Goal: Transaction & Acquisition: Book appointment/travel/reservation

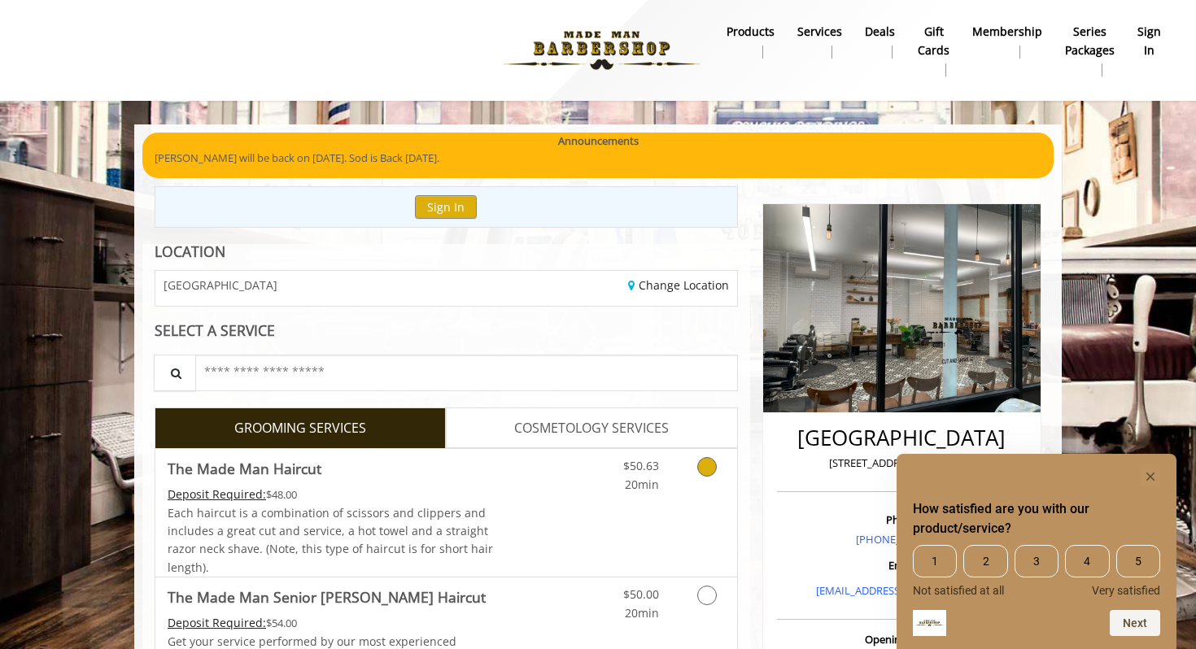
click at [698, 467] on icon "Grooming services" at bounding box center [707, 467] width 20 height 20
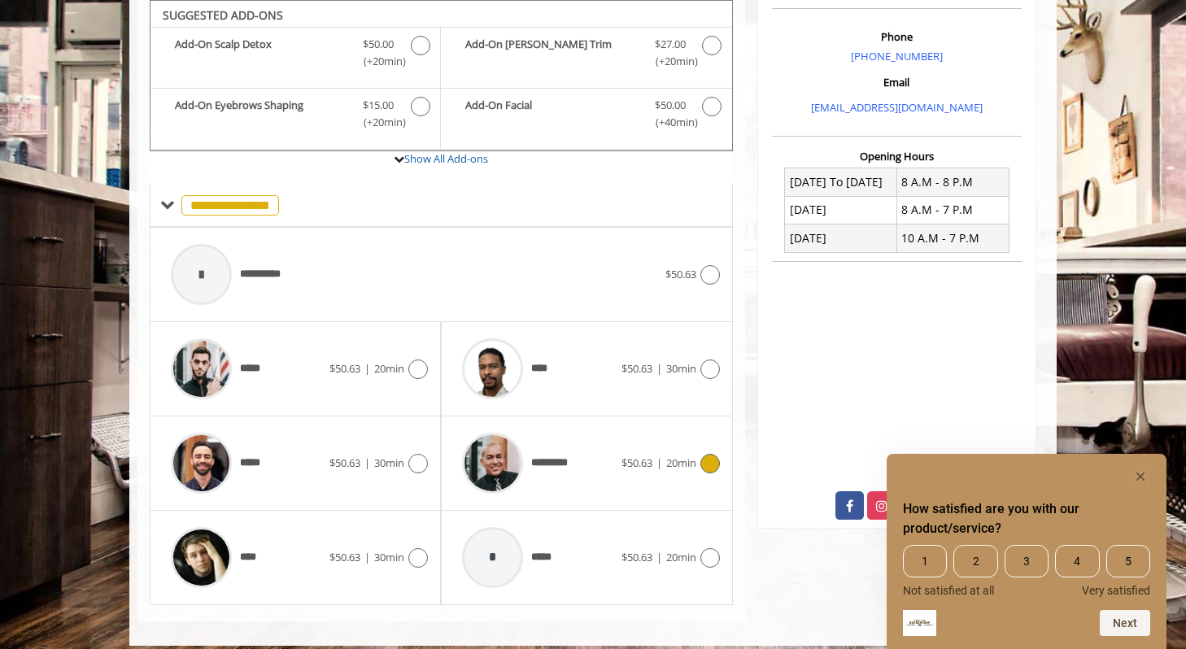
scroll to position [496, 0]
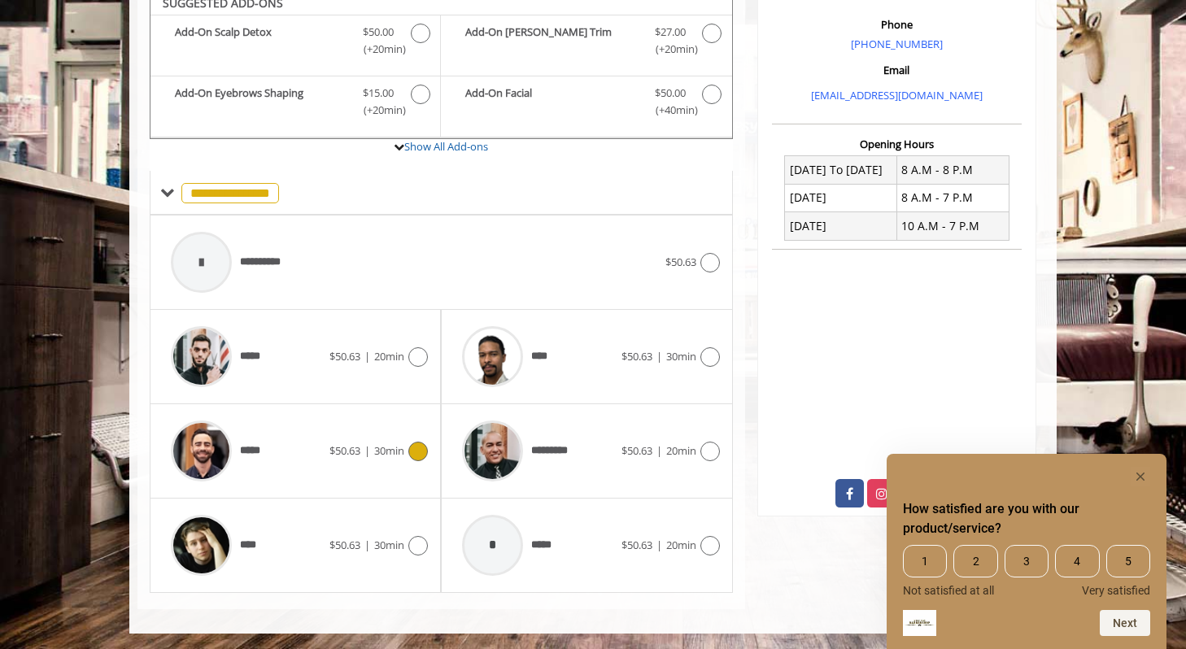
click at [408, 452] on icon at bounding box center [418, 452] width 20 height 20
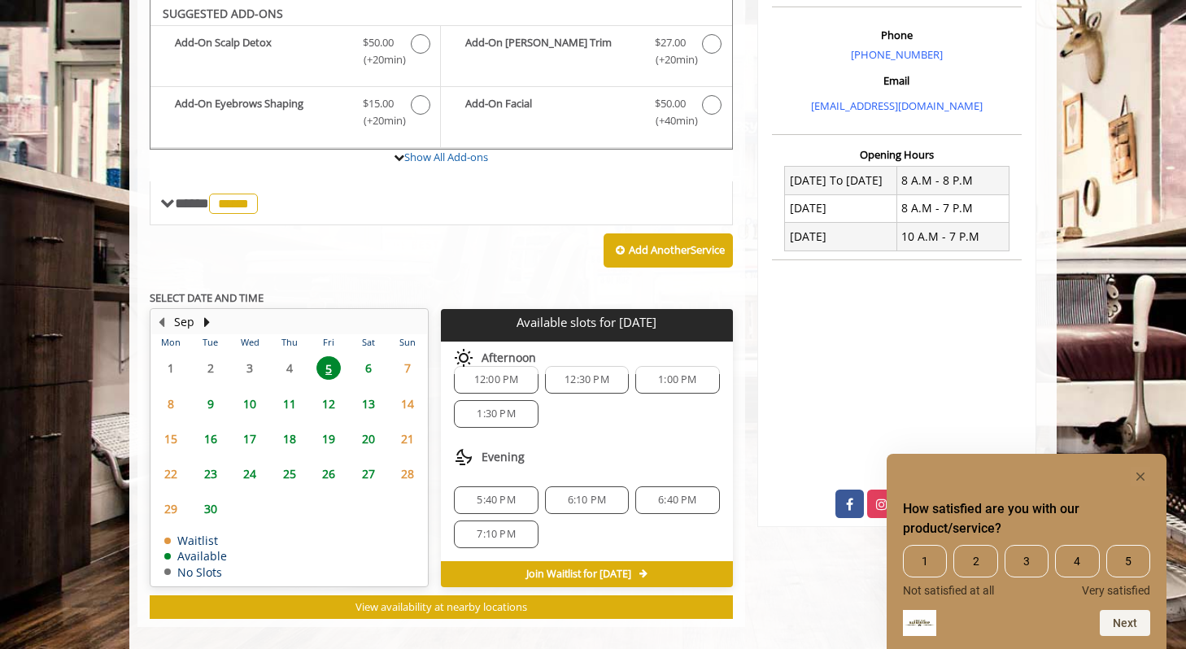
scroll to position [484, 0]
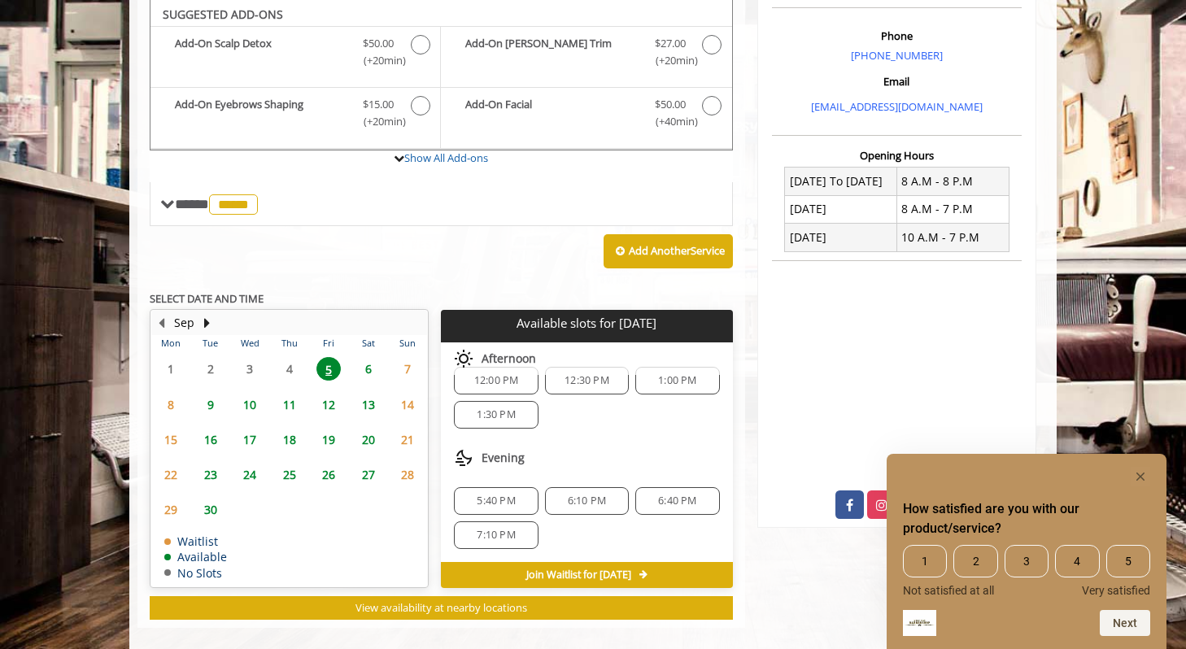
click at [170, 404] on span "8" at bounding box center [171, 405] width 24 height 24
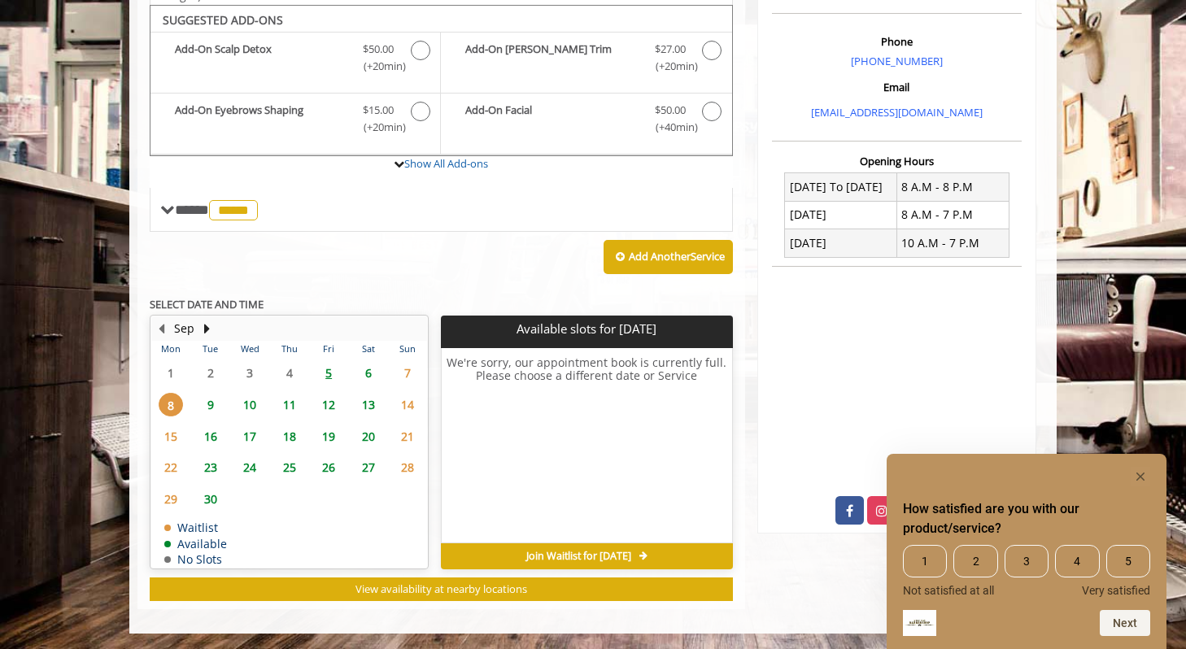
click at [365, 373] on span "6" at bounding box center [368, 373] width 24 height 24
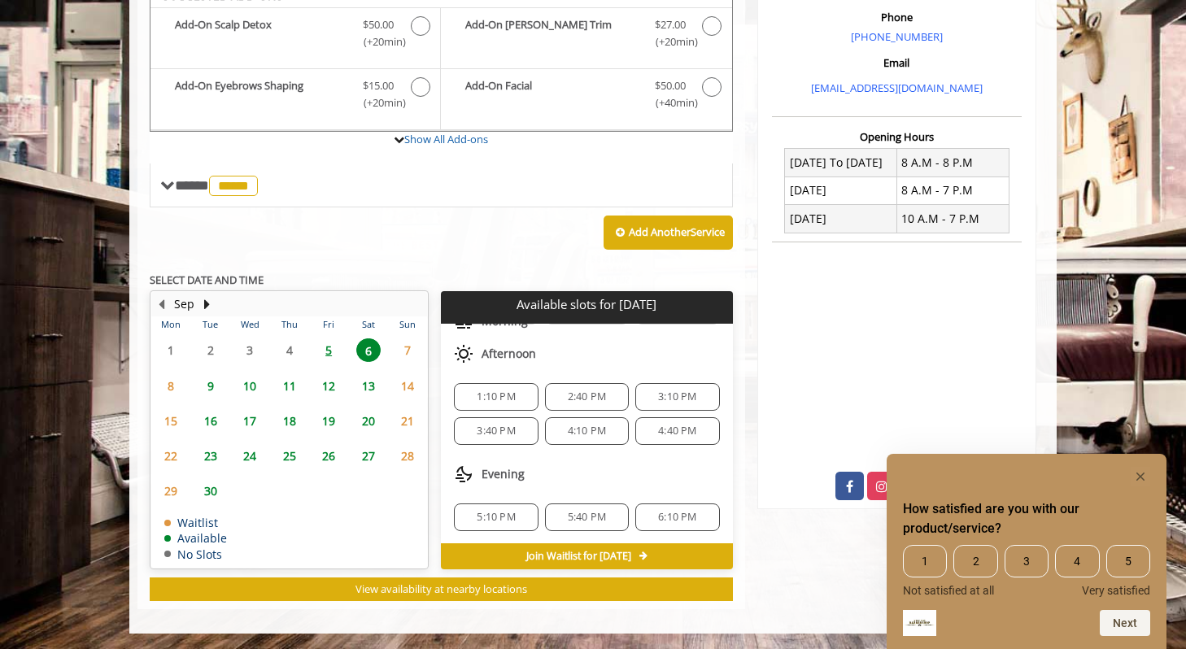
scroll to position [107, 0]
click at [216, 387] on span "9" at bounding box center [211, 386] width 24 height 24
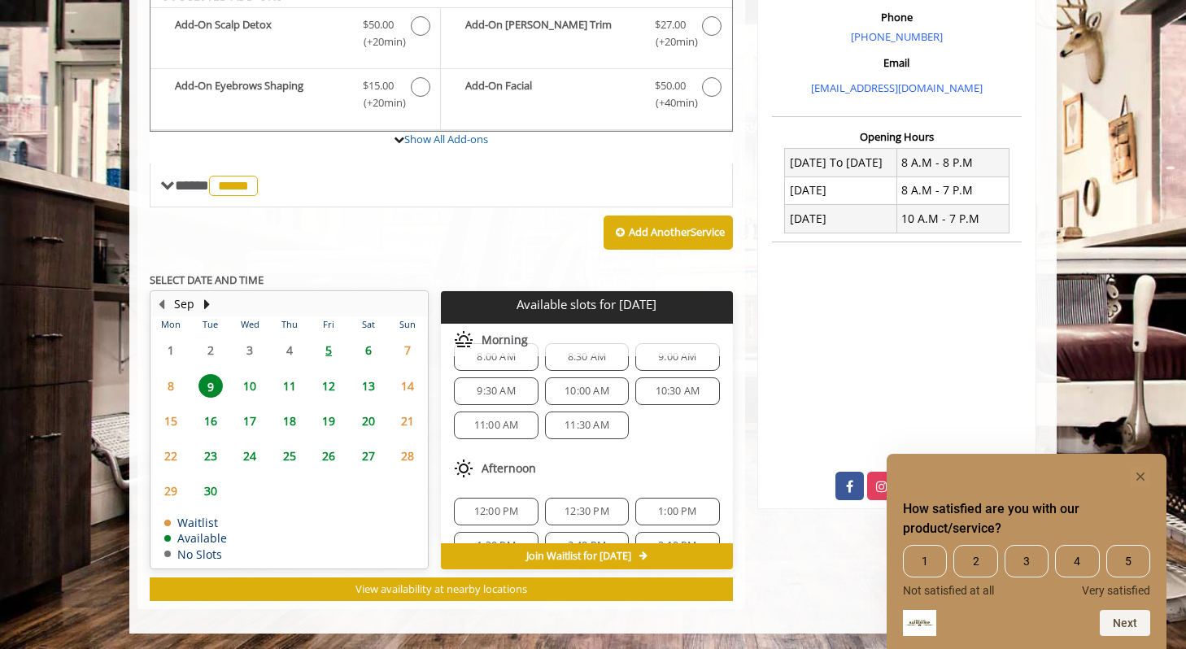
scroll to position [0, 0]
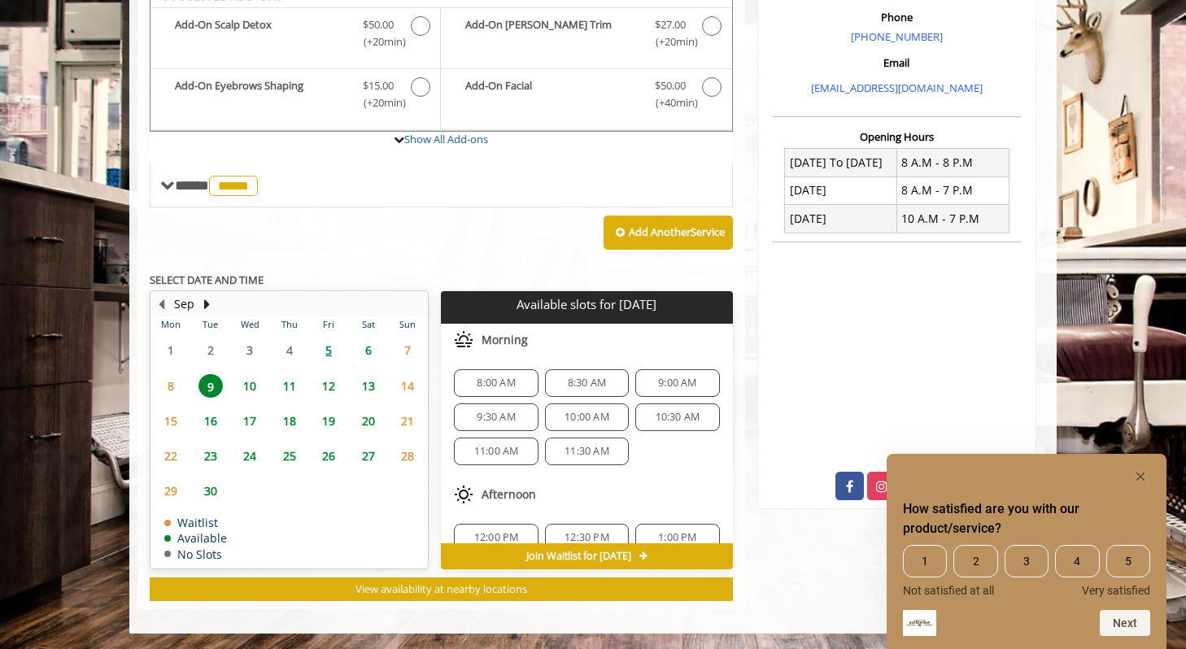
click at [574, 389] on span "8:30 AM" at bounding box center [587, 383] width 38 height 13
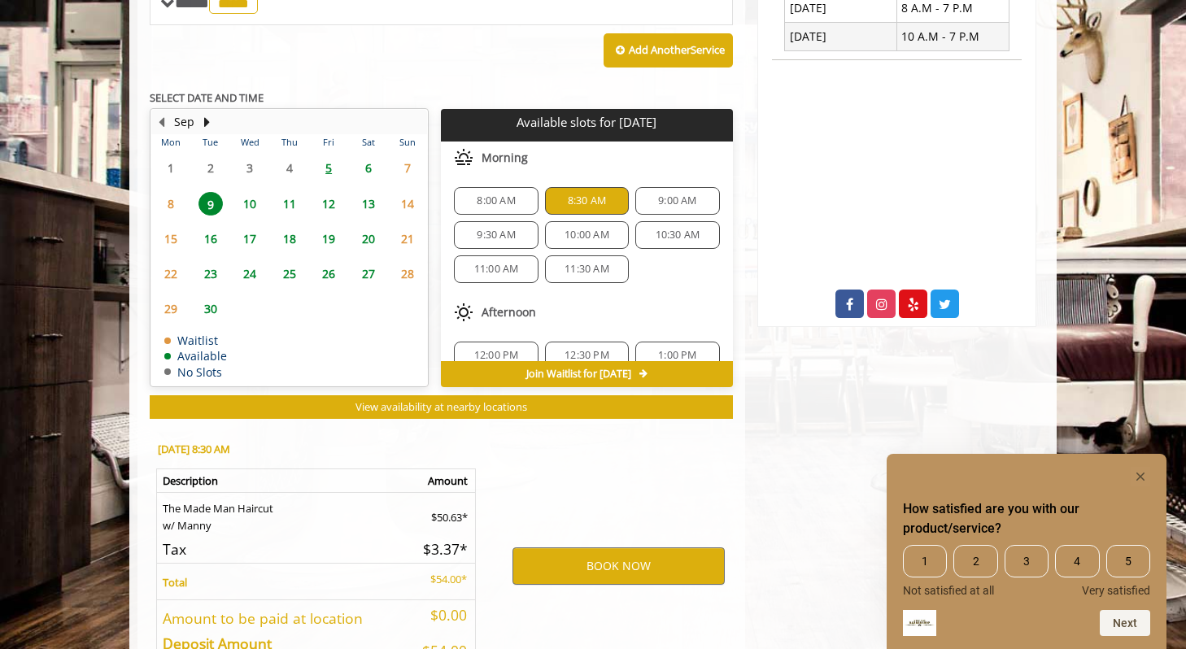
scroll to position [797, 0]
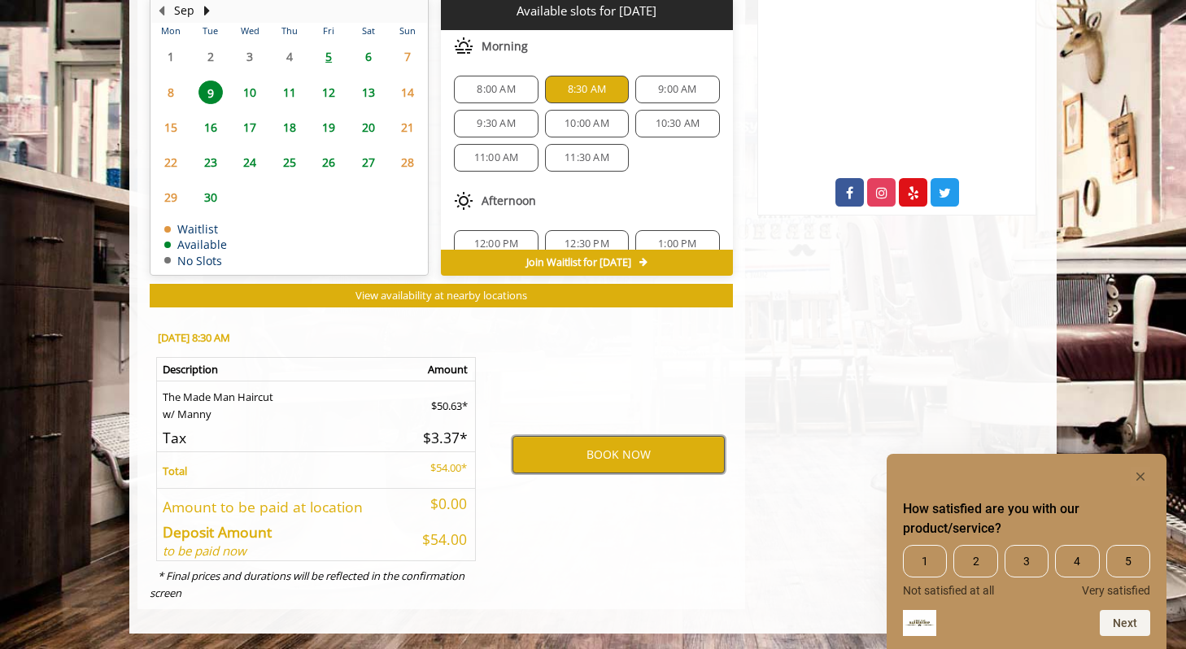
click at [605, 451] on button "BOOK NOW" at bounding box center [619, 454] width 212 height 37
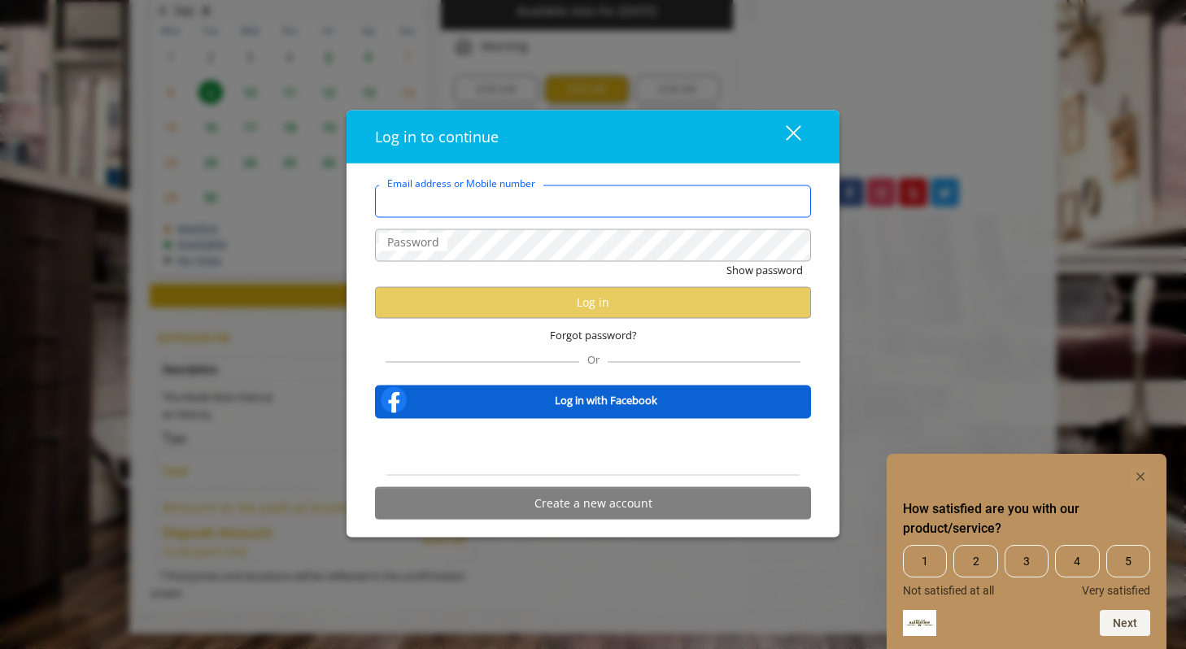
click at [491, 203] on input "Email address or Mobile number" at bounding box center [593, 201] width 436 height 33
type input "**********"
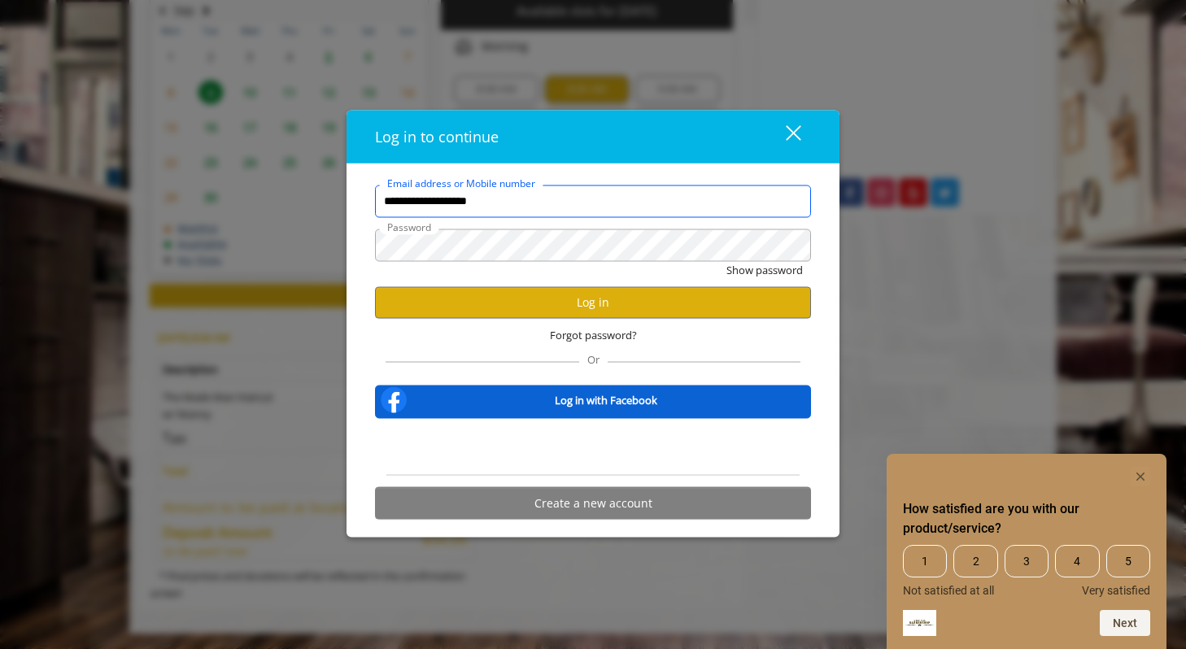
scroll to position [0, 0]
click at [533, 304] on button "Log in" at bounding box center [593, 302] width 436 height 32
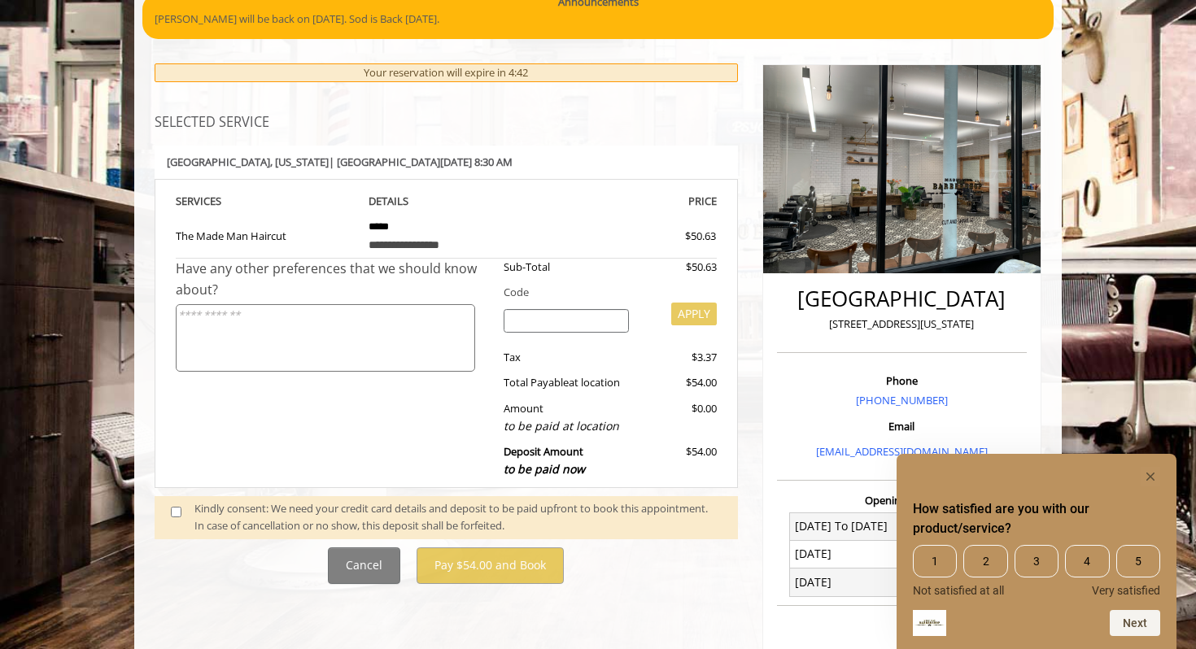
scroll to position [146, 0]
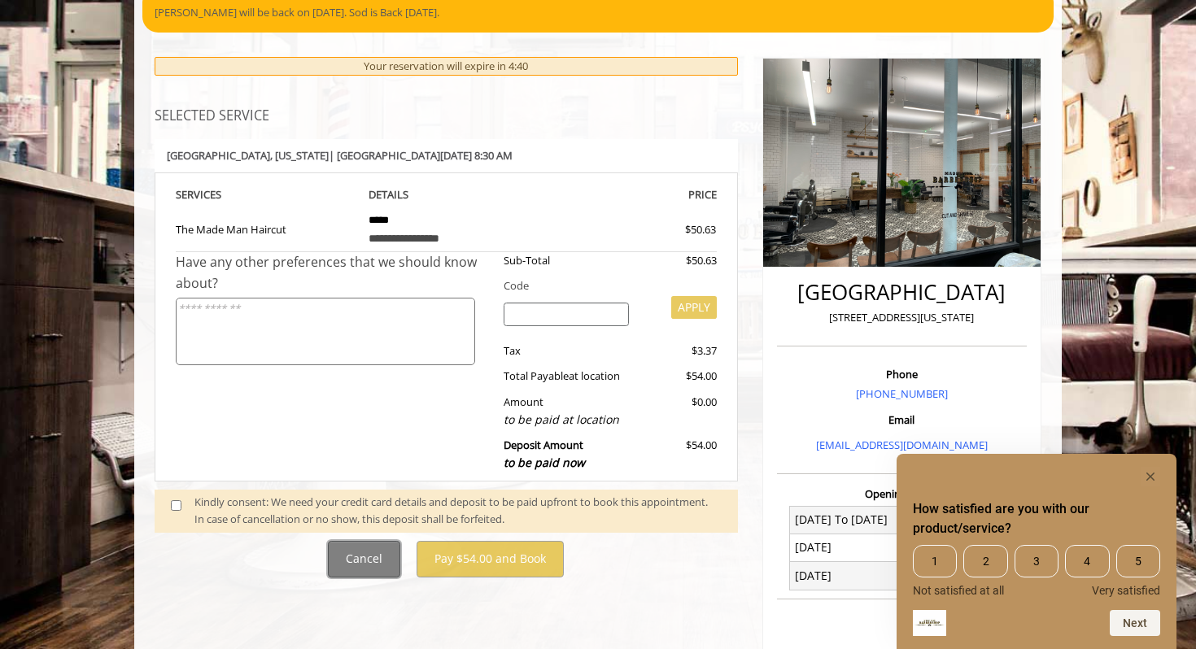
click at [356, 565] on button "Cancel" at bounding box center [364, 559] width 72 height 37
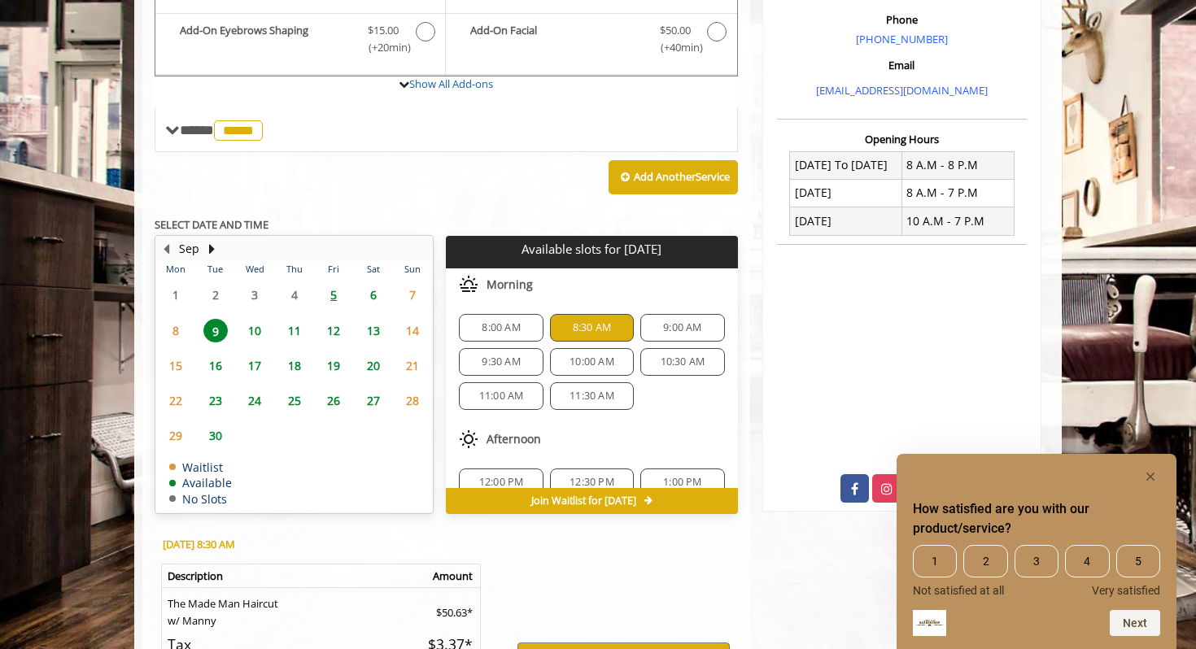
scroll to position [509, 0]
